Goal: Task Accomplishment & Management: Use online tool/utility

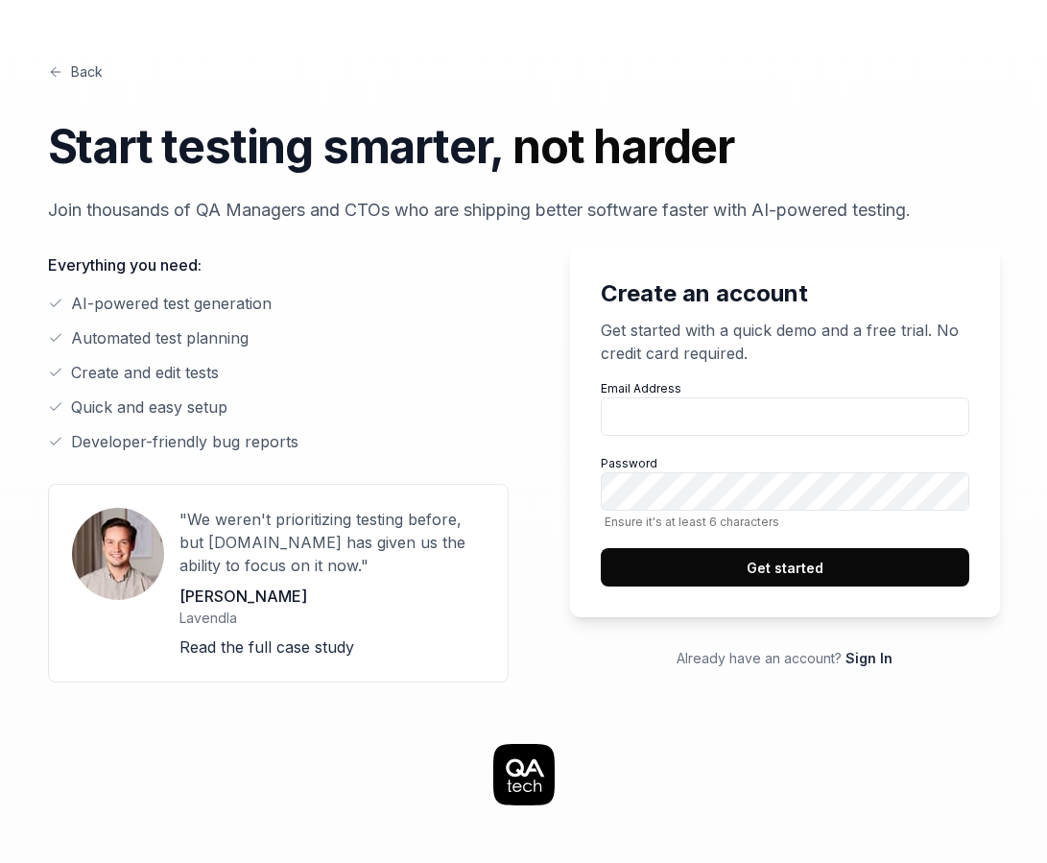
click at [879, 660] on link "Sign In" at bounding box center [869, 658] width 47 height 16
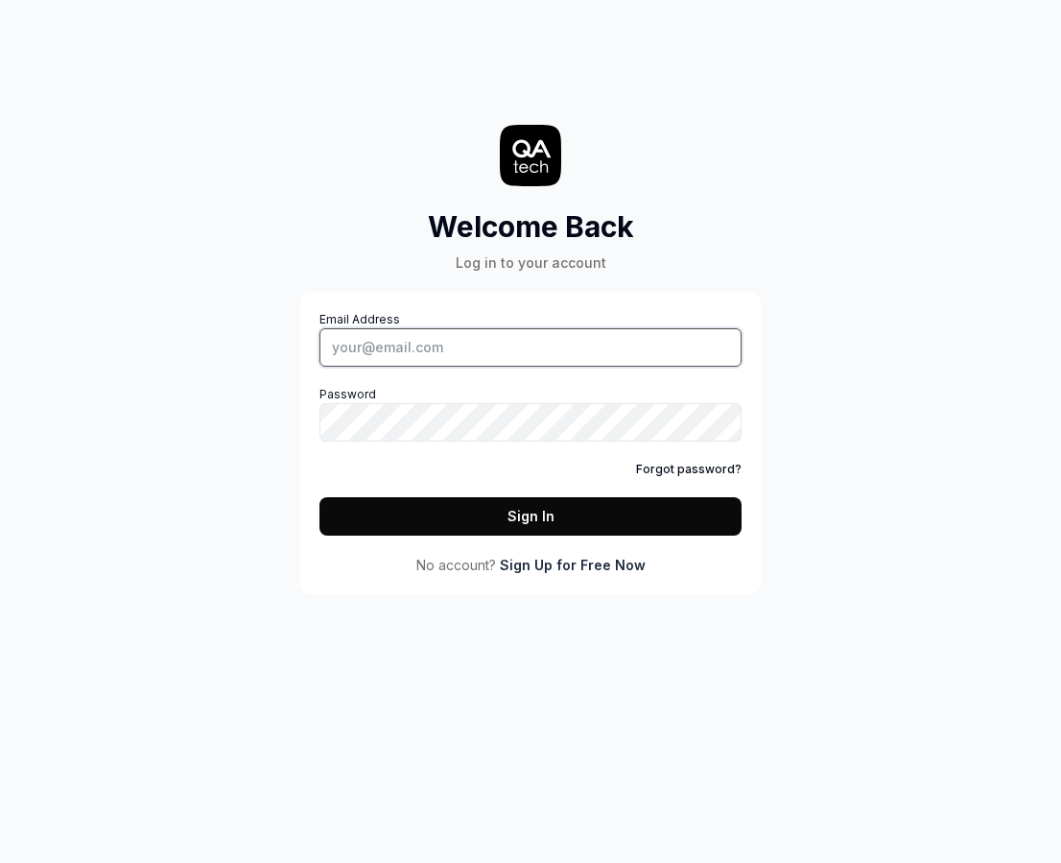
type input "[PERSON_NAME][EMAIL_ADDRESS][DOMAIN_NAME]"
